Goal: Find specific page/section: Find specific page/section

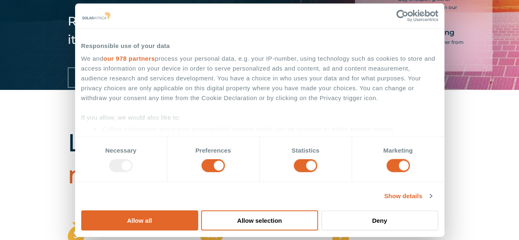
scroll to position [151, 0]
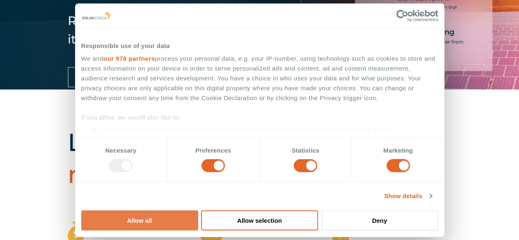
click at [198, 210] on button "Allow all" at bounding box center [139, 220] width 117 height 20
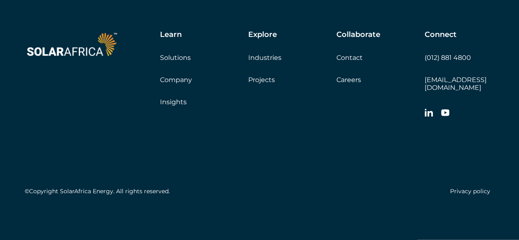
scroll to position [2419, 0]
click at [353, 84] on link "Careers" at bounding box center [349, 80] width 25 height 8
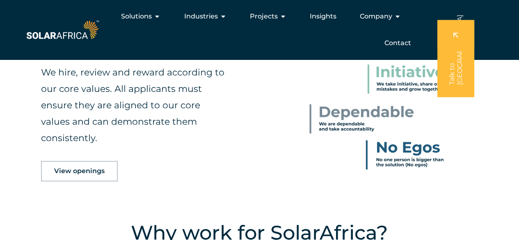
click at [91, 168] on span "View openings" at bounding box center [79, 171] width 50 height 7
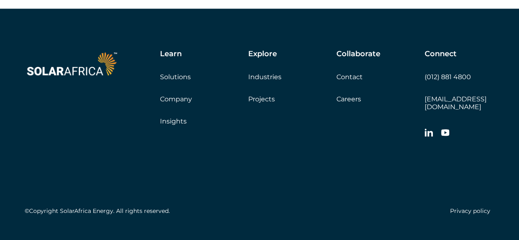
scroll to position [1893, 0]
